Goal: Task Accomplishment & Management: Manage account settings

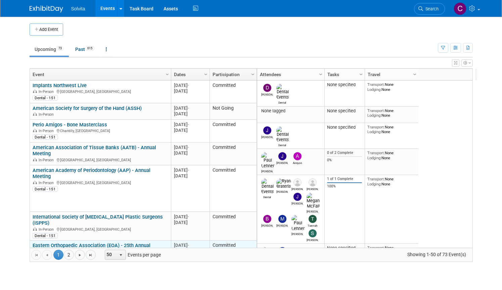
click at [110, 243] on link "Eastern Orthopaedic Association (EOA) - 25th Annual Meeting" at bounding box center [92, 249] width 118 height 12
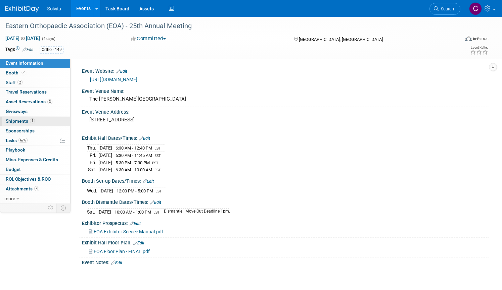
click at [44, 118] on link "1 Shipments 1" at bounding box center [35, 121] width 70 height 9
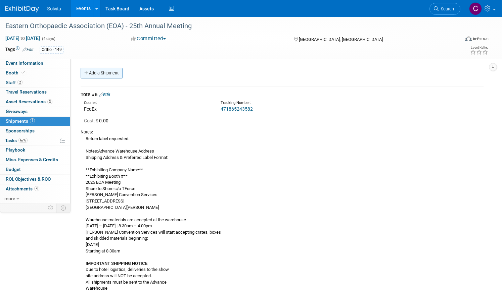
click at [122, 73] on link "Add a Shipment" at bounding box center [102, 73] width 42 height 11
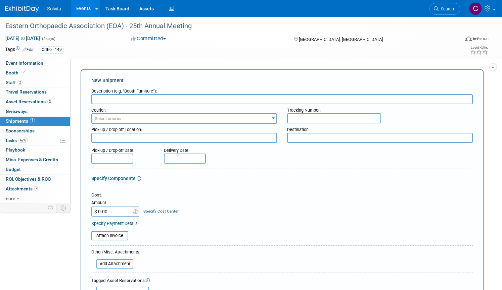
click at [182, 101] on input "text" at bounding box center [281, 99] width 381 height 10
type input "L"
type input "Booth Tote"
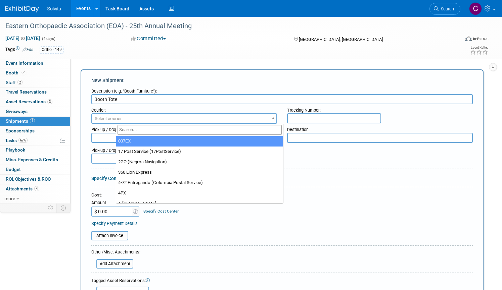
drag, startPoint x: 235, startPoint y: 120, endPoint x: 220, endPoint y: 129, distance: 17.0
click at [234, 120] on span "Select courier" at bounding box center [184, 118] width 184 height 9
type input "fed"
drag, startPoint x: 176, startPoint y: 141, endPoint x: 191, endPoint y: 140, distance: 14.5
select select "206"
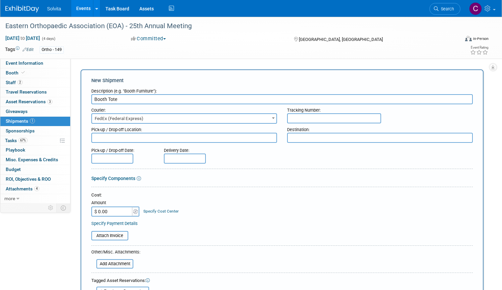
click at [341, 119] on input "text" at bounding box center [334, 118] width 94 height 10
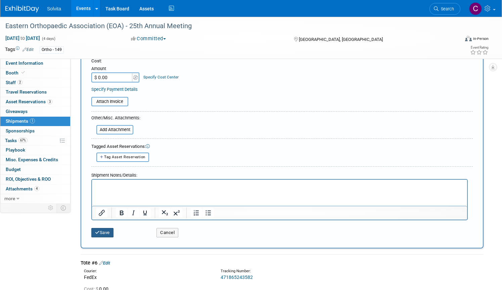
type input "415726302390"
click at [113, 232] on button "Save" at bounding box center [102, 232] width 22 height 9
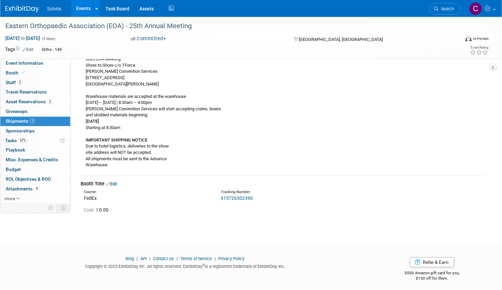
scroll to position [126, 0]
